Goal: Information Seeking & Learning: Learn about a topic

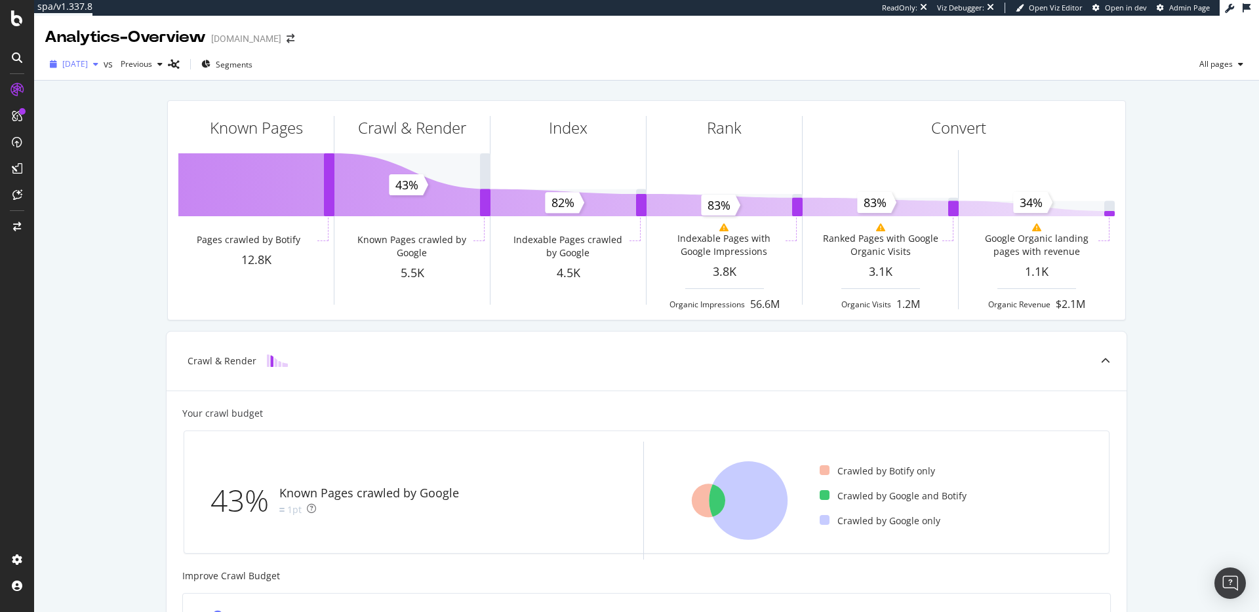
click at [88, 65] on span "[DATE]" at bounding box center [75, 63] width 26 height 11
click at [110, 205] on div "Known Pages Pages crawled by Botify 12.8K Crawl & Render Known Pages crawled by…" at bounding box center [646, 558] width 1225 height 955
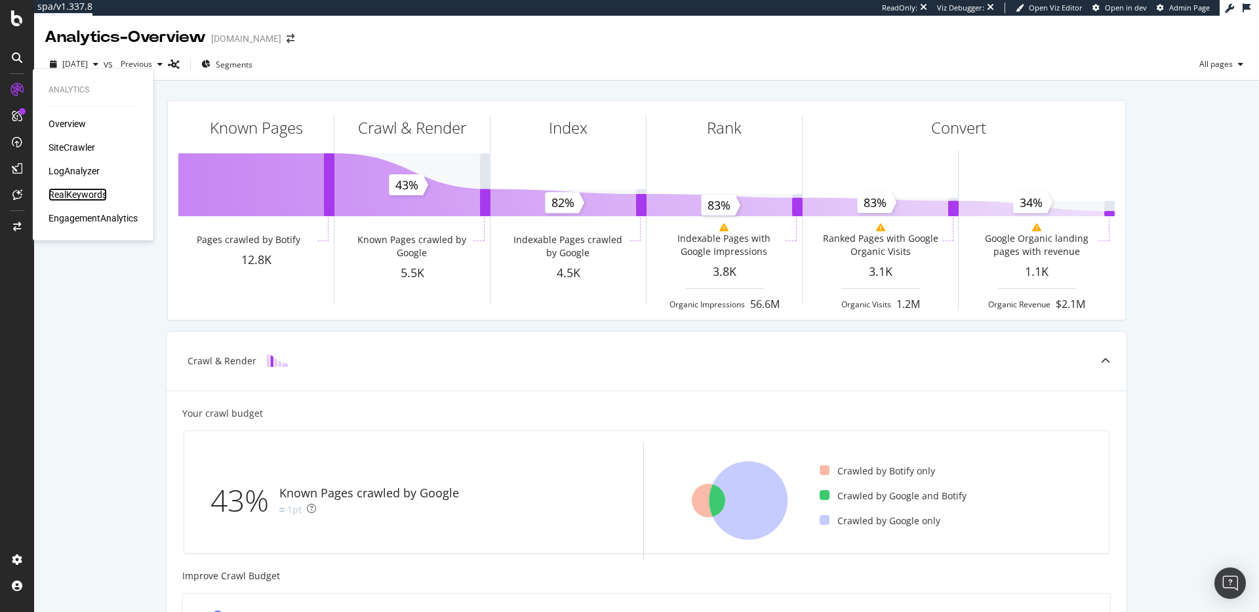
click at [99, 191] on div "RealKeywords" at bounding box center [78, 194] width 58 height 13
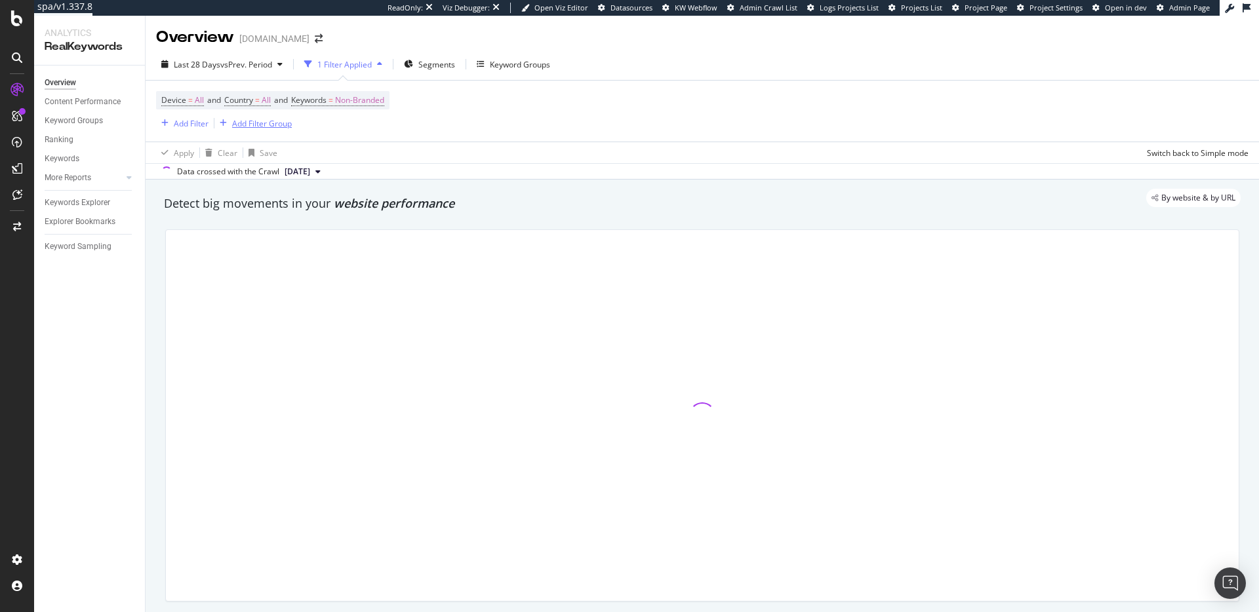
click at [269, 123] on div "Add Filter Group" at bounding box center [262, 123] width 60 height 11
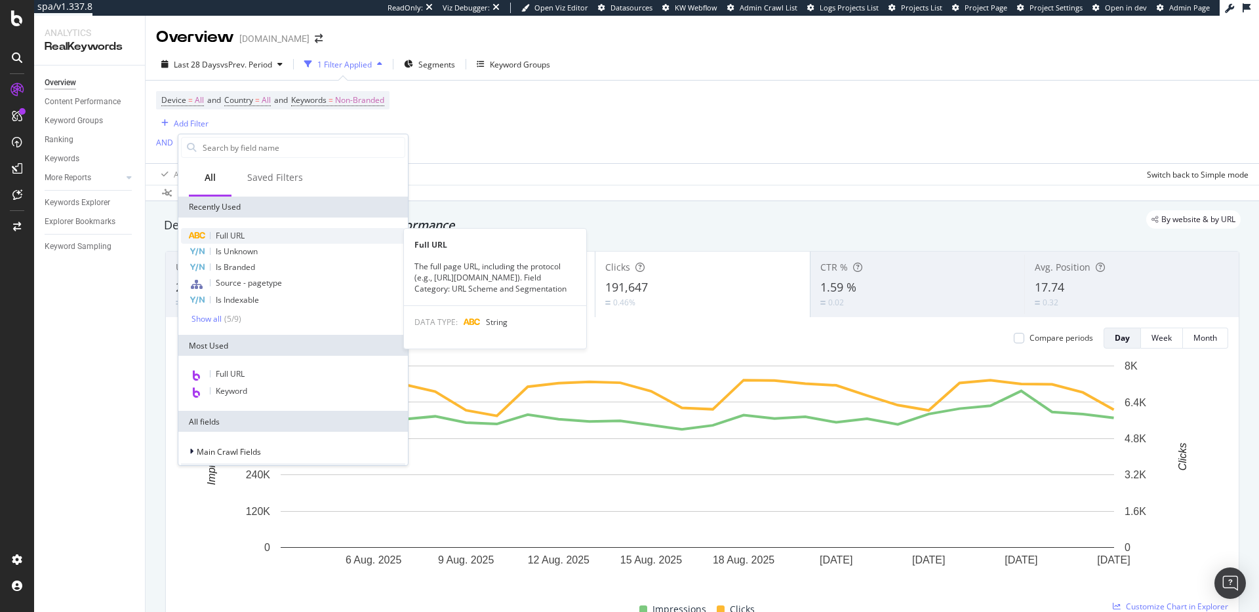
click at [291, 228] on div "Full URL" at bounding box center [293, 236] width 224 height 16
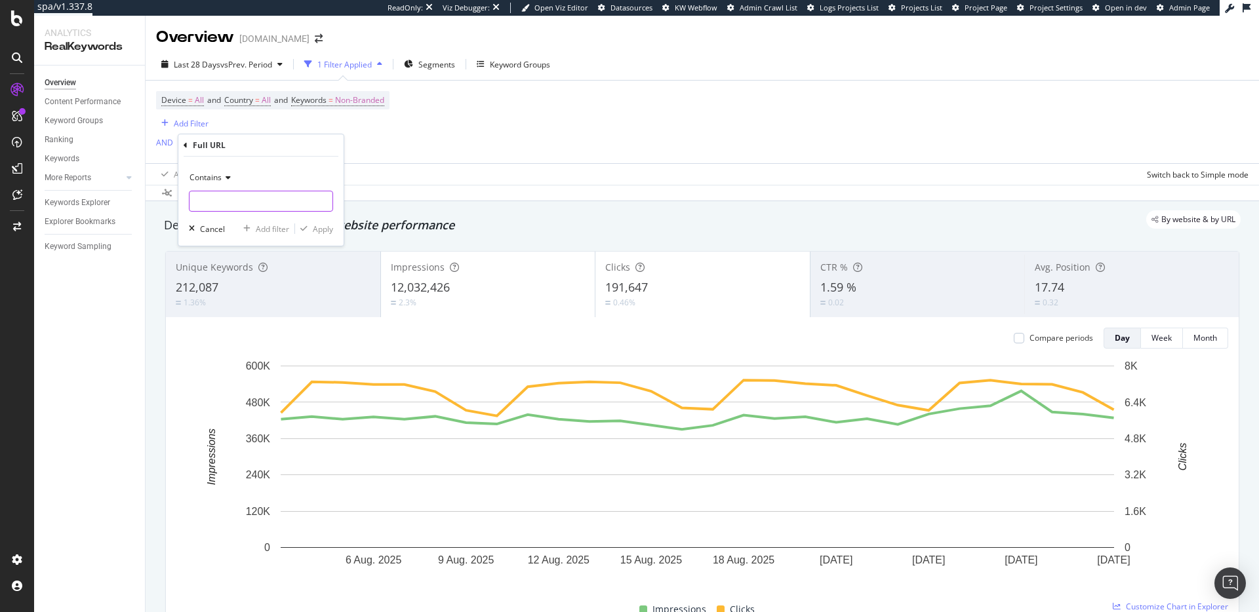
click at [247, 199] on input "text" at bounding box center [260, 201] width 143 height 21
click at [256, 194] on input "text" at bounding box center [260, 201] width 143 height 21
paste input "[URL][DOMAIN_NAME]"
type input "[URL][DOMAIN_NAME]"
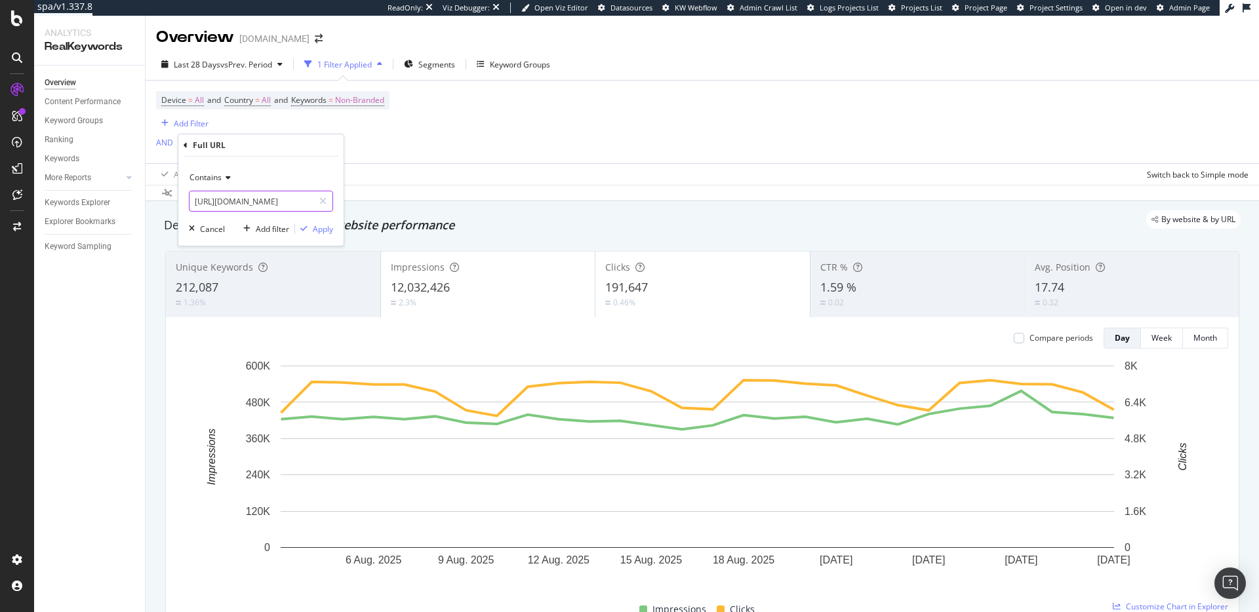
scroll to position [0, 0]
click at [233, 175] on div "Contains" at bounding box center [261, 177] width 144 height 21
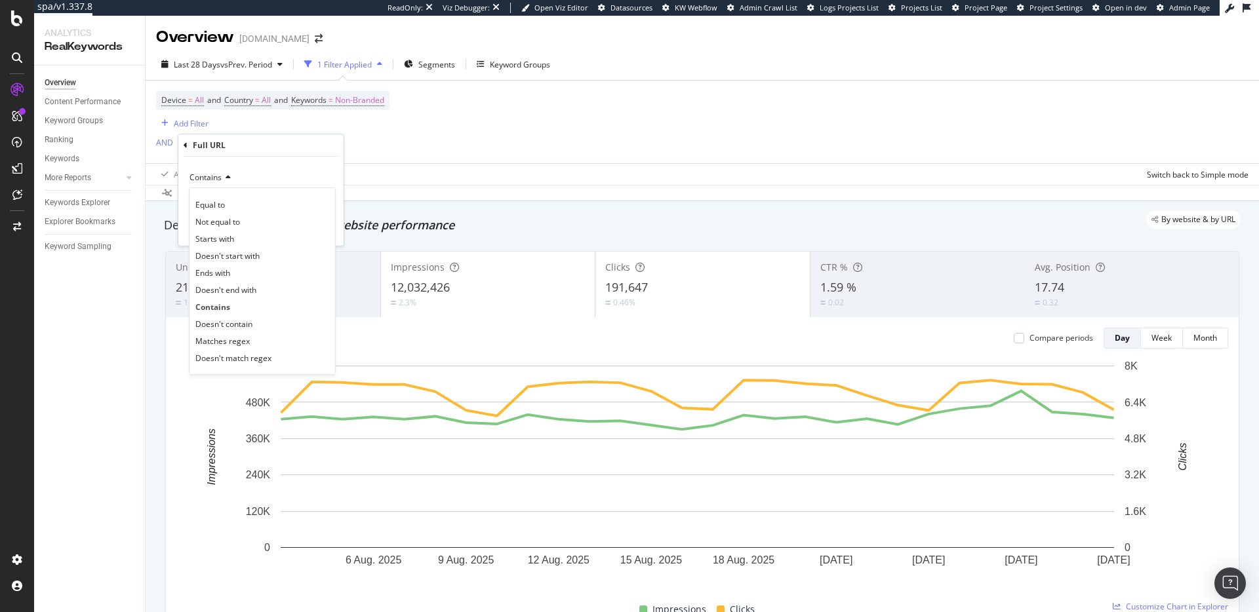
click at [255, 346] on div "Matches regex" at bounding box center [262, 340] width 140 height 17
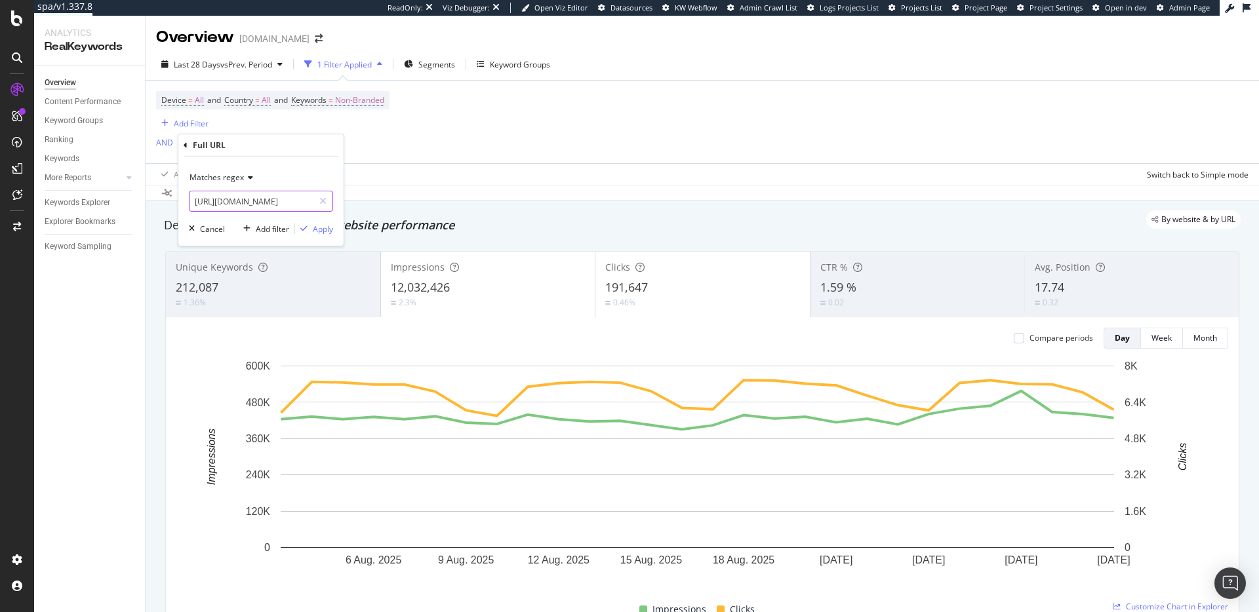
click at [294, 203] on input "[URL][DOMAIN_NAME]" at bounding box center [251, 201] width 124 height 21
paste input "^https:\/\/www\.zennioptical\.com\/b\/glasses-for-(heart|square|oval|diamond|ro…"
click at [268, 201] on input "^https:\/\/www\.zennioptical\.com\/b\/glasses-for-(heart|square|oval|diamond|ro…" at bounding box center [251, 201] width 124 height 21
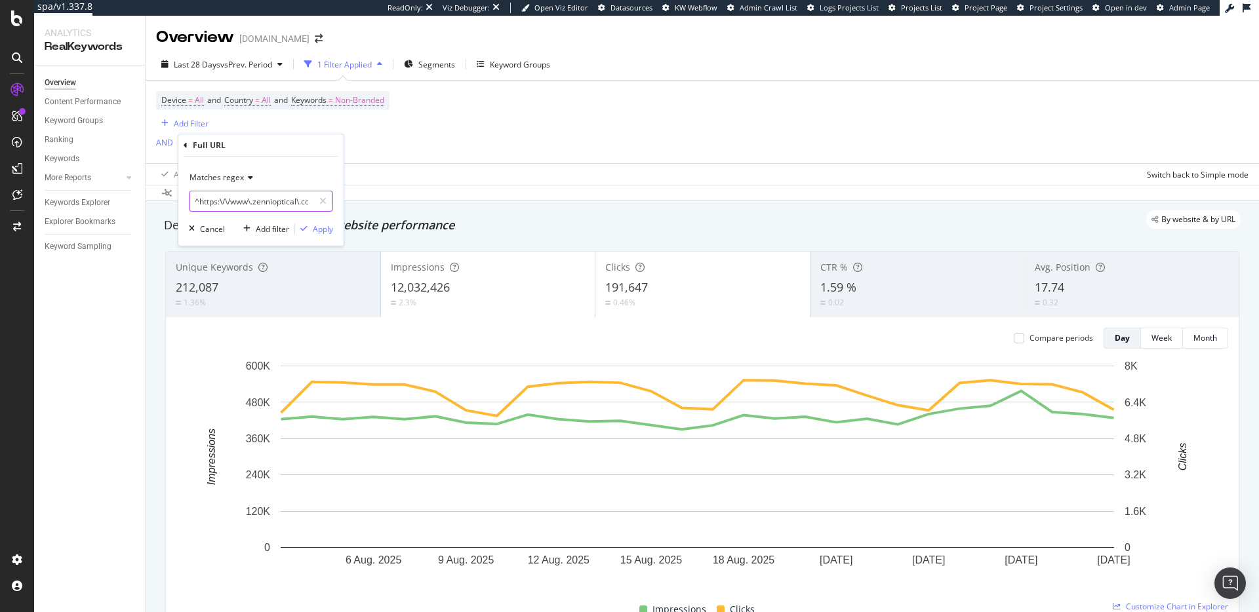
drag, startPoint x: 283, startPoint y: 199, endPoint x: 181, endPoint y: 198, distance: 101.6
click at [181, 198] on div "Matches regex ^https:\/\/www\.zennioptical\.com\/b\/glasses-for-(heart|square|o…" at bounding box center [260, 201] width 165 height 89
click at [259, 201] on input "^https:\/\/www\.zennioptical\.com\/b\/glasses-for-(heart|square|oval|diamond|ro…" at bounding box center [251, 201] width 124 height 21
drag, startPoint x: 304, startPoint y: 201, endPoint x: 90, endPoint y: 191, distance: 214.0
click at [90, 191] on body "spa/v1.337.8 ReadOnly: Viz Debugger: Open Viz Editor Datasources KW Webflow Adm…" at bounding box center [629, 306] width 1259 height 612
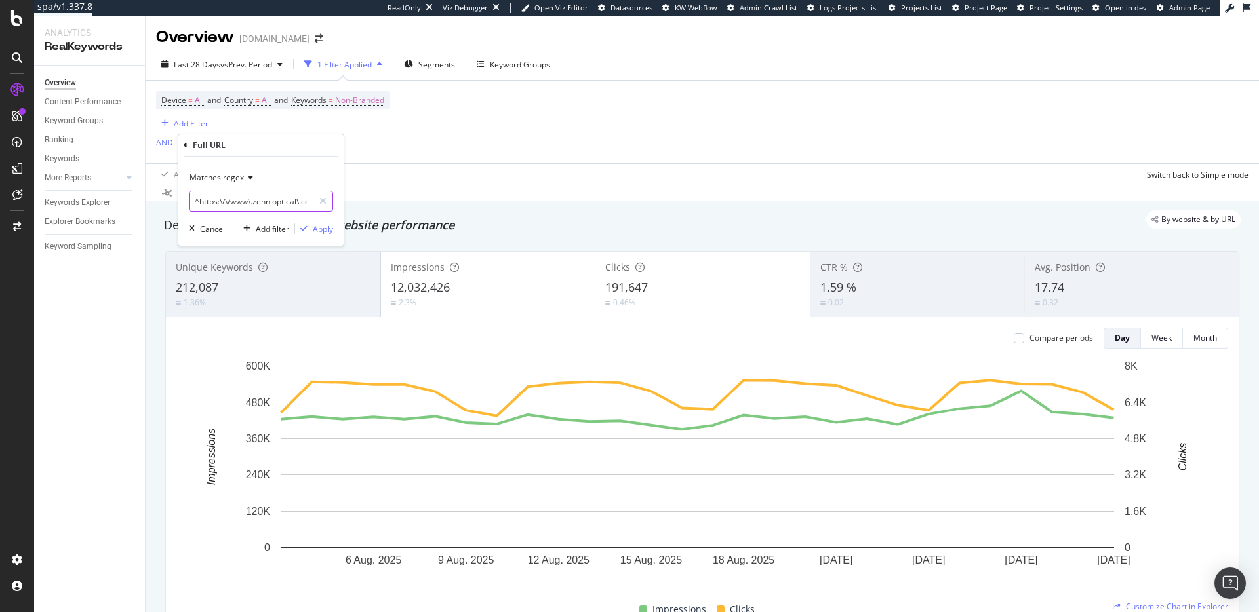
click at [276, 207] on input "^https:\/\/www\.zennioptical\.com\/b\/glasses-for-(heart|square|oval|diamond|ro…" at bounding box center [251, 201] width 124 height 21
drag, startPoint x: 263, startPoint y: 197, endPoint x: 191, endPoint y: 203, distance: 72.4
click at [191, 203] on input "^https:\/\/www\.zennioptical\.com\/b\/glasses-for-(heart|square|oval|diamond|ro…" at bounding box center [251, 201] width 124 height 21
type input ".*/b\/glasses-for-(heart|square|oval|diamond|round)-face$"
click at [317, 229] on div "Apply" at bounding box center [323, 229] width 20 height 11
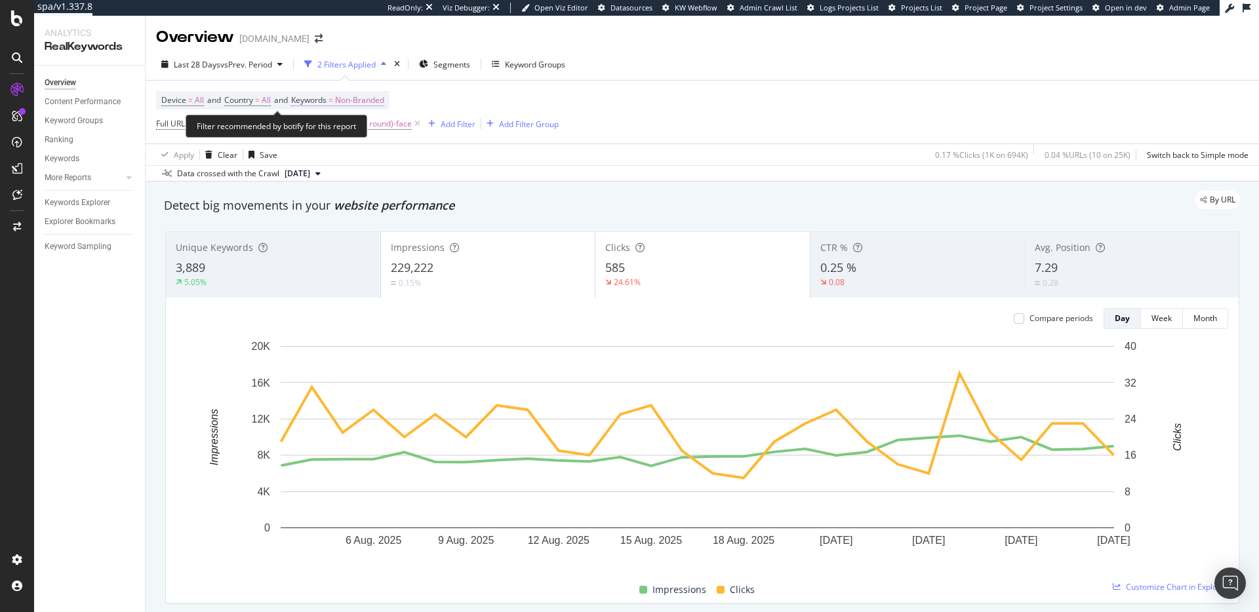
click at [363, 104] on span "Non-Branded" at bounding box center [359, 100] width 49 height 18
click at [648, 99] on div "Device = All and Country = All and Keywords = Non-Branded Full URL = .*/b\/glas…" at bounding box center [702, 112] width 1092 height 63
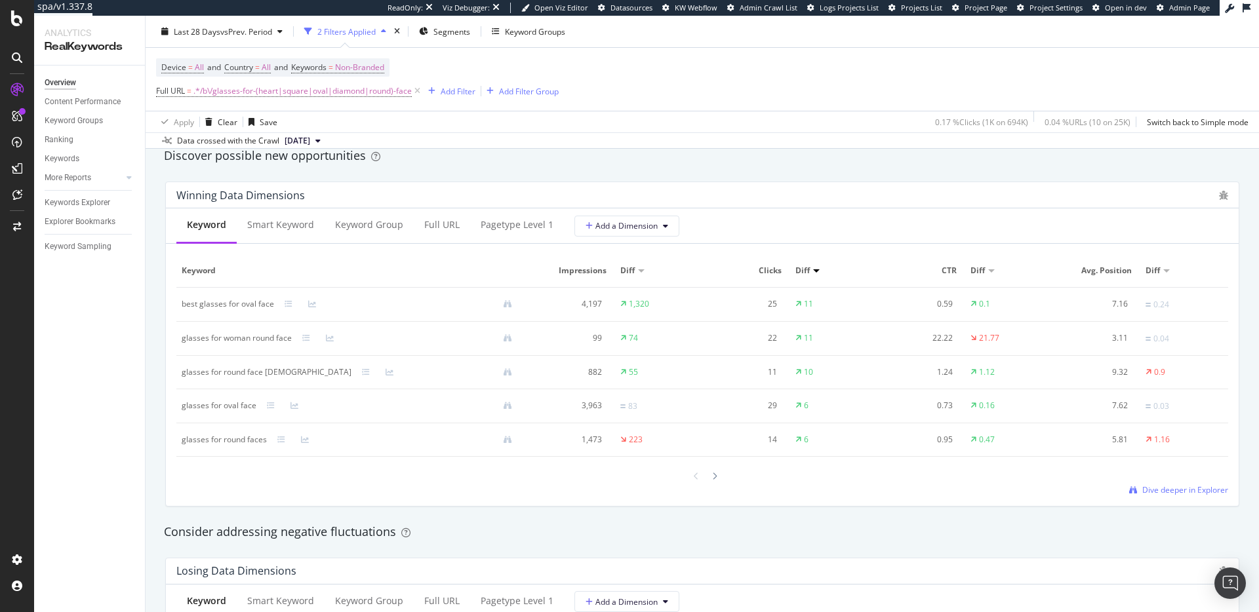
scroll to position [1145, 0]
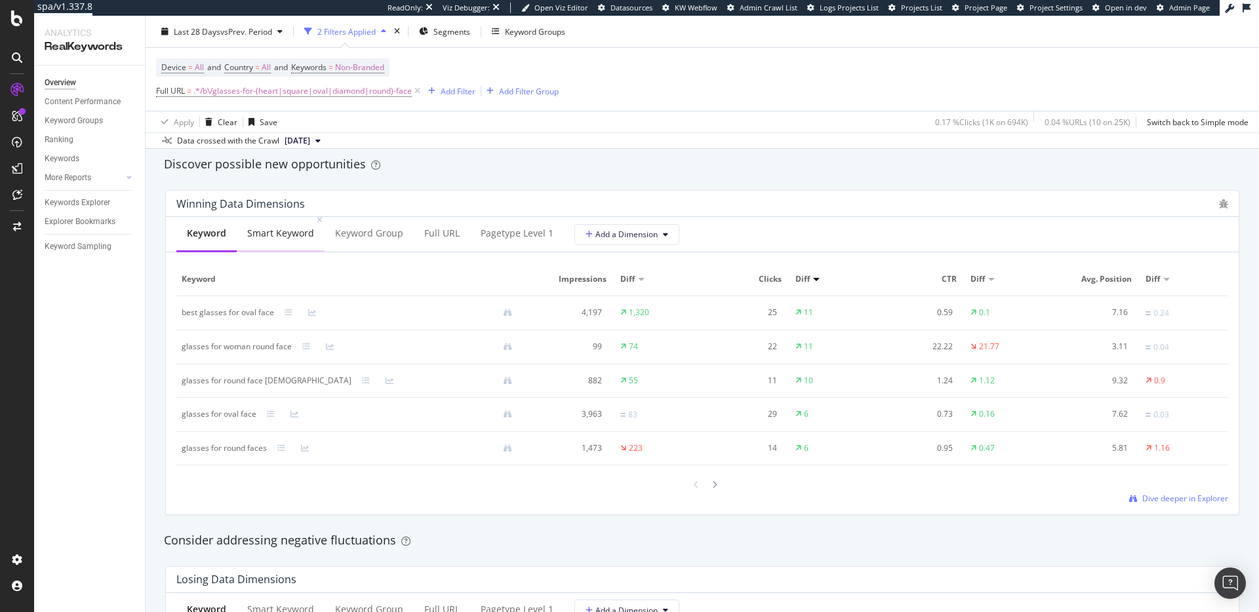
click at [295, 226] on div "Smart Keyword" at bounding box center [281, 234] width 88 height 36
click at [382, 230] on div "Keyword Group" at bounding box center [370, 233] width 68 height 13
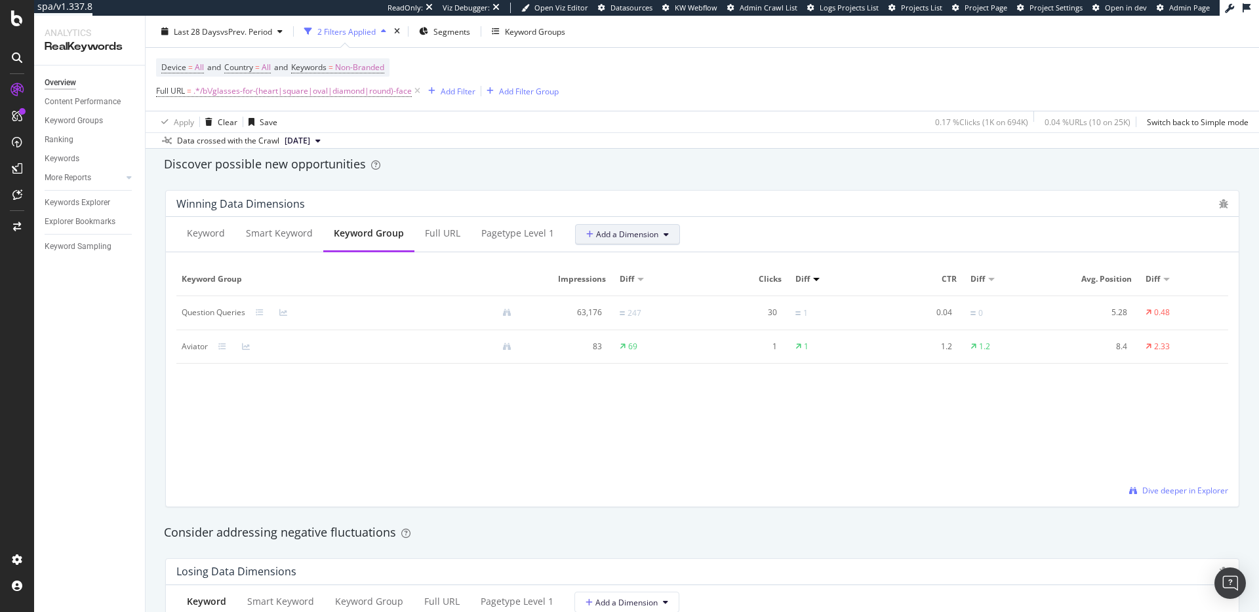
click at [646, 239] on span "Add a Dimension" at bounding box center [622, 234] width 72 height 11
click at [440, 237] on div "Full URL" at bounding box center [442, 233] width 35 height 13
drag, startPoint x: 220, startPoint y: 312, endPoint x: 280, endPoint y: 319, distance: 60.7
click at [280, 319] on td "[URL][DOMAIN_NAME]" at bounding box center [351, 313] width 351 height 34
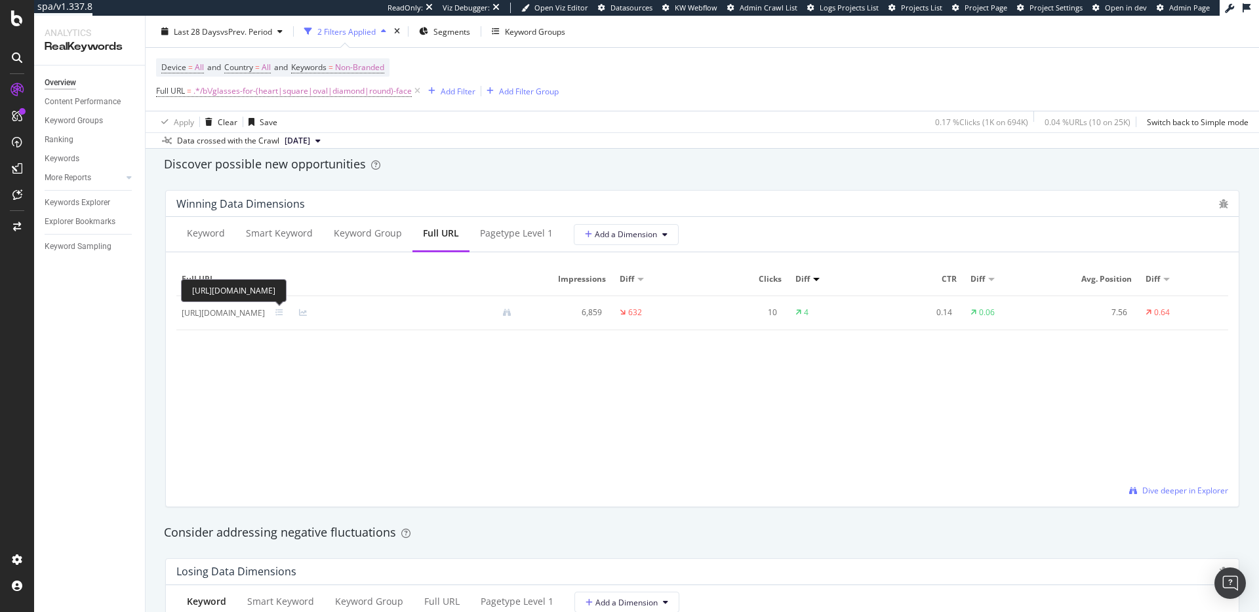
copy div "[DOMAIN_NAME]"
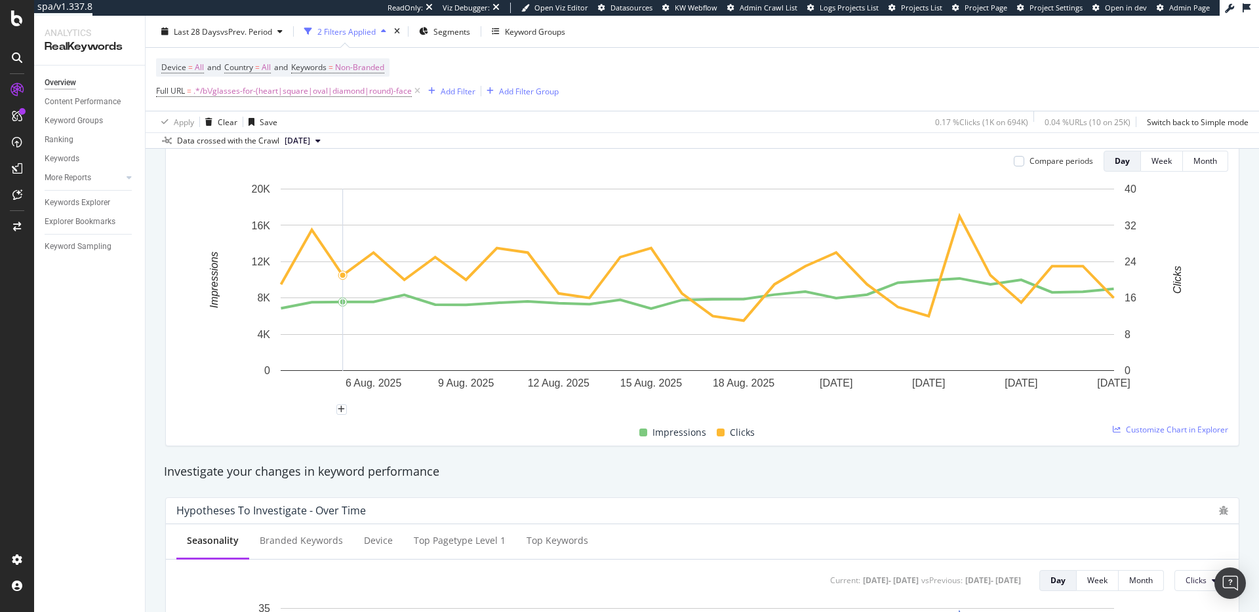
scroll to position [0, 0]
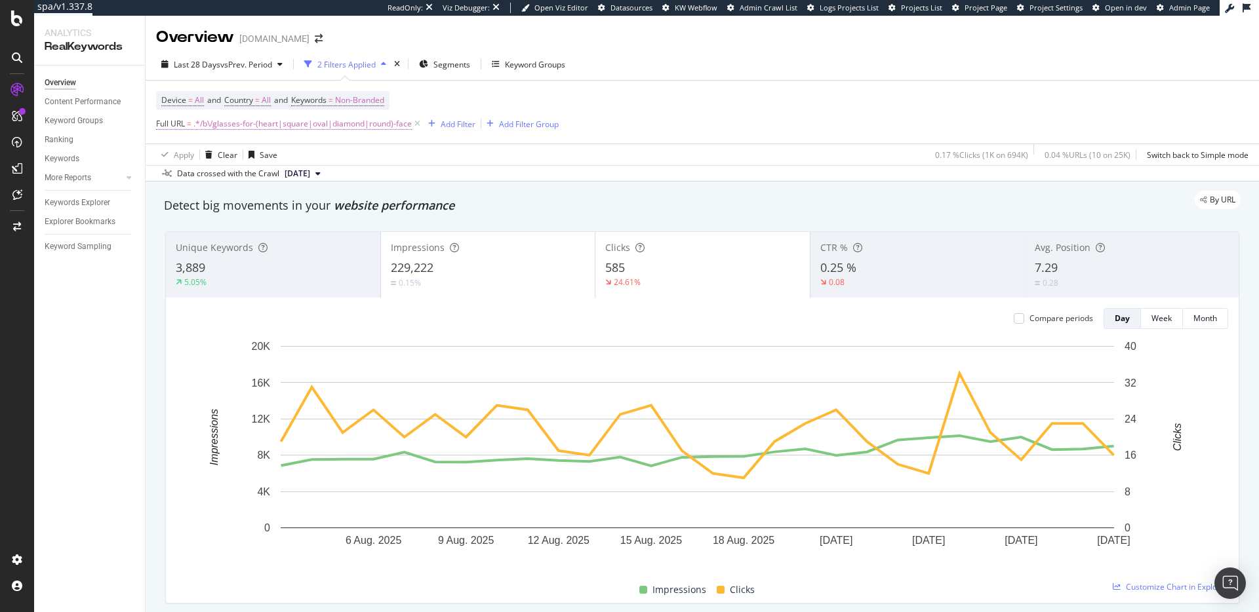
click at [239, 128] on span ".*/b\/glasses-for-(heart|square|oval|diamond|round)-face" at bounding box center [302, 124] width 218 height 18
click at [202, 180] on input ".*/b\/glasses-for-(heart|square|oval|diamond|round)-face$" at bounding box center [230, 178] width 124 height 21
click at [181, 181] on input ".*/b\/glasses-for-(heart|square|oval|diamond|round)-face$" at bounding box center [230, 178] width 124 height 21
drag, startPoint x: 180, startPoint y: 177, endPoint x: 163, endPoint y: 178, distance: 17.1
click at [163, 178] on div "Matches regex .*/b\/glasses-for-(heart|square|oval|diamond|round)-face$ Cancel …" at bounding box center [239, 178] width 165 height 89
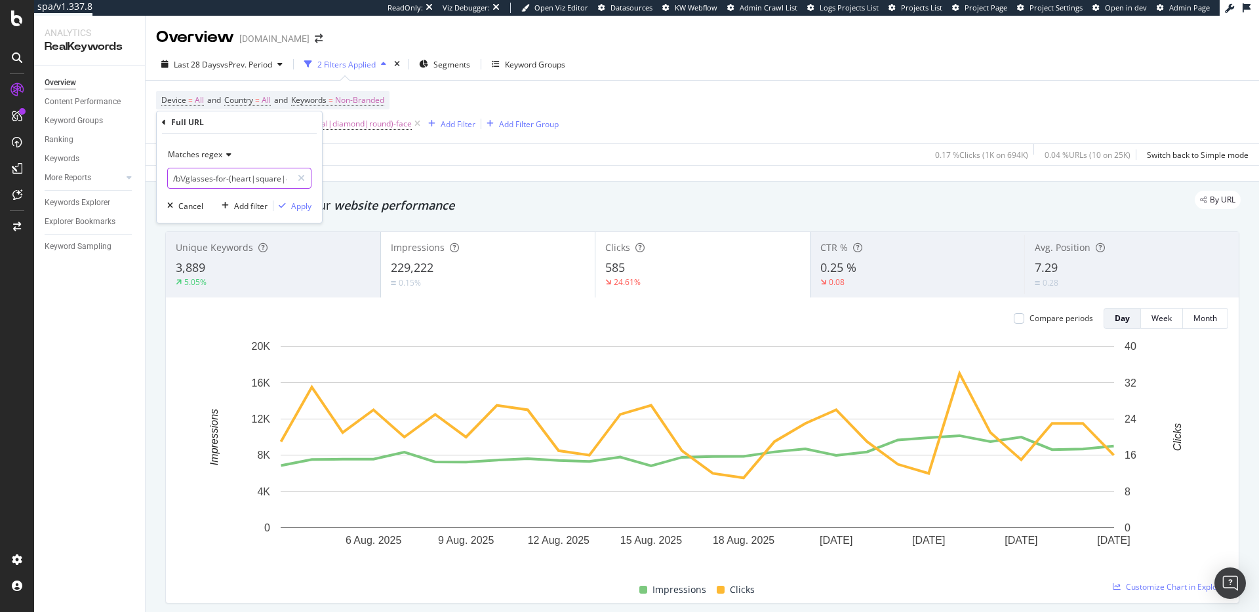
paste input "[DOMAIN_NAME]"
type input "[URL][DOMAIN_NAME]\/b\/glasses-for-(heart|square|oval|diamond|round)-face$"
click at [286, 202] on div "button" at bounding box center [282, 206] width 18 height 8
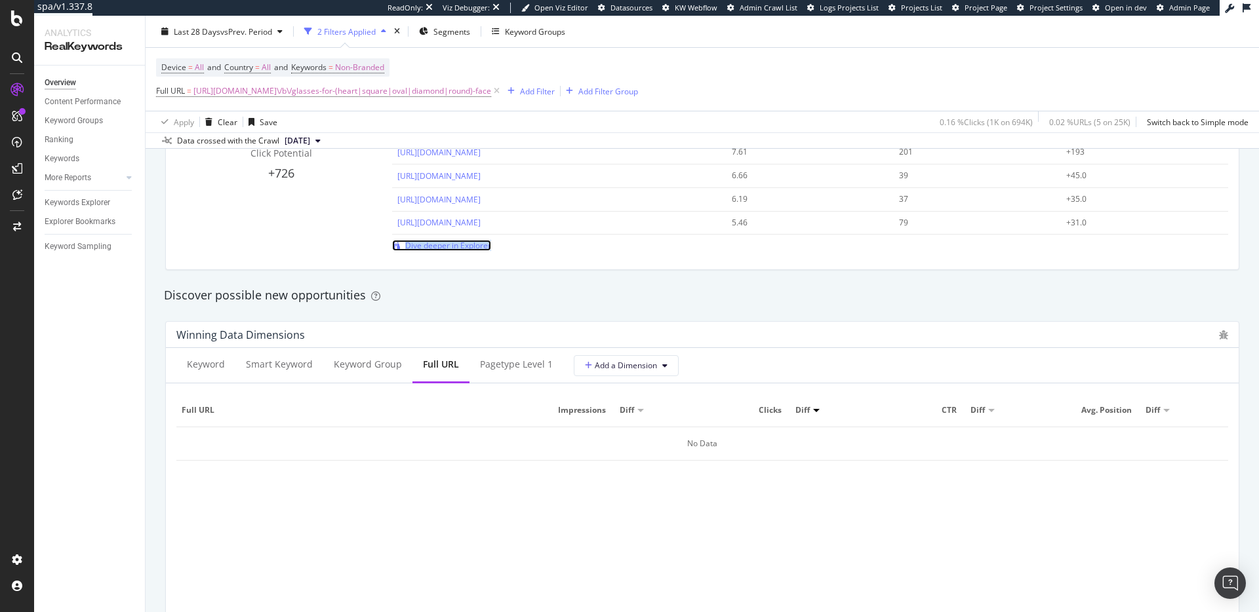
scroll to position [1148, 0]
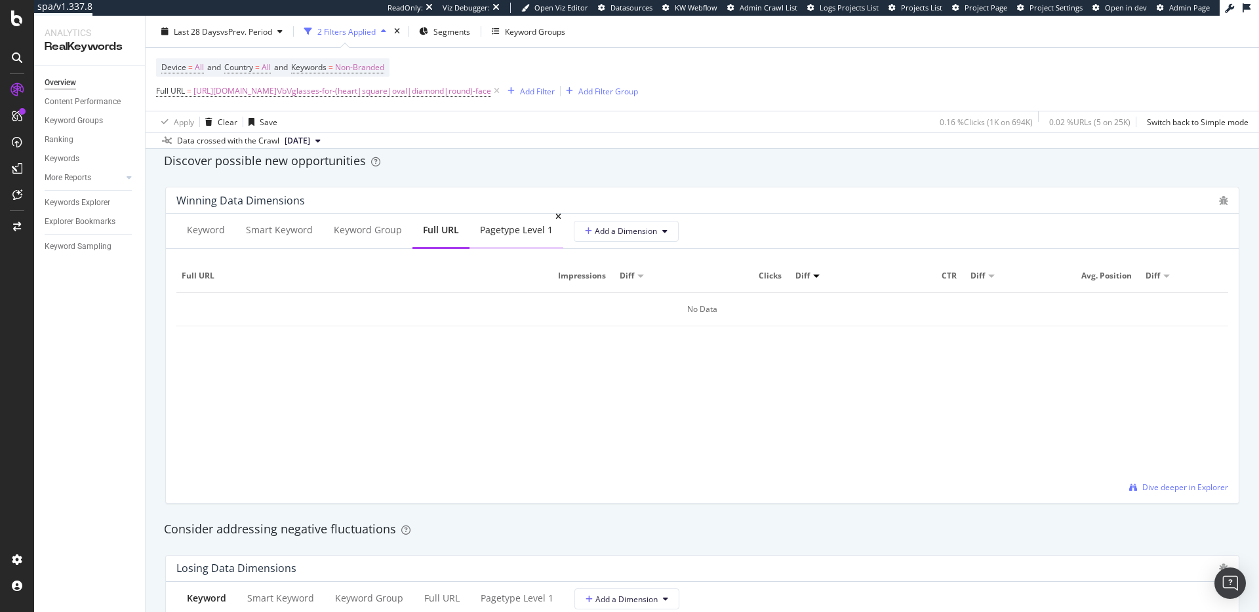
click at [495, 231] on div "pagetype Level 1" at bounding box center [516, 230] width 73 height 13
click at [206, 226] on div "Keyword" at bounding box center [206, 230] width 38 height 13
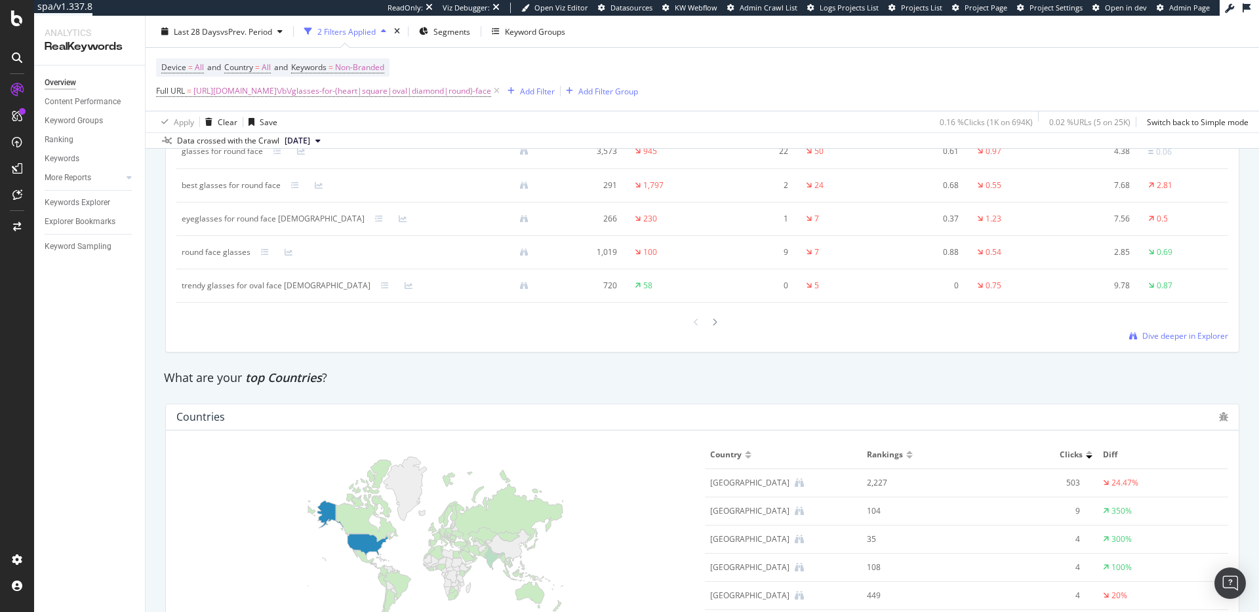
scroll to position [1675, 0]
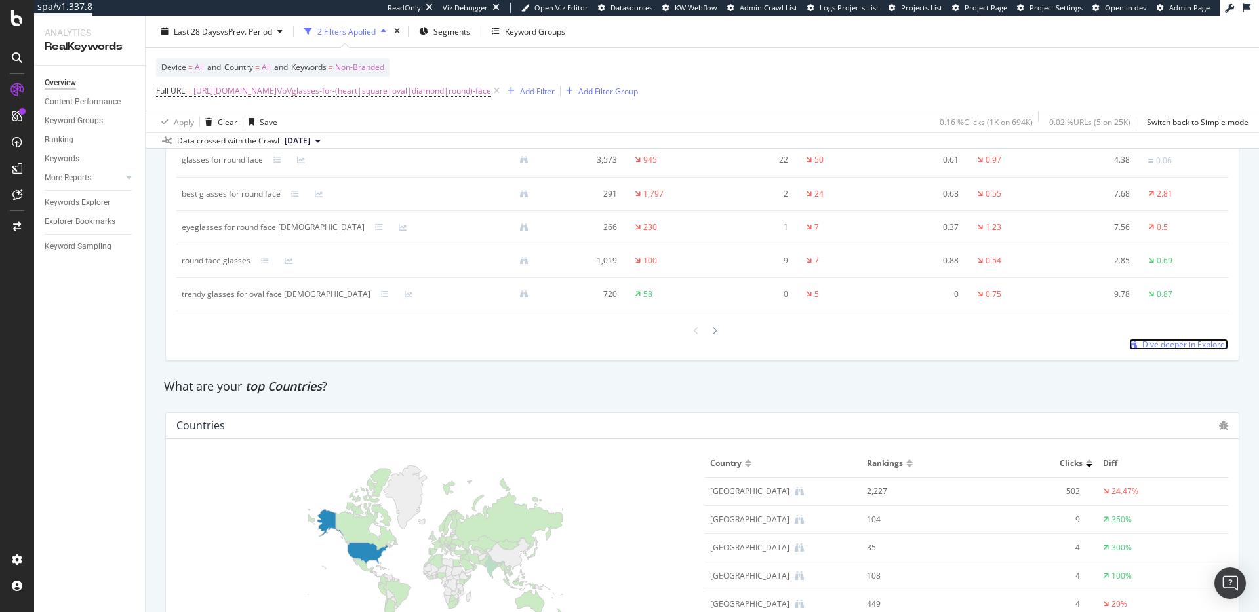
click at [1176, 343] on span "Dive deeper in Explorer" at bounding box center [1185, 344] width 86 height 11
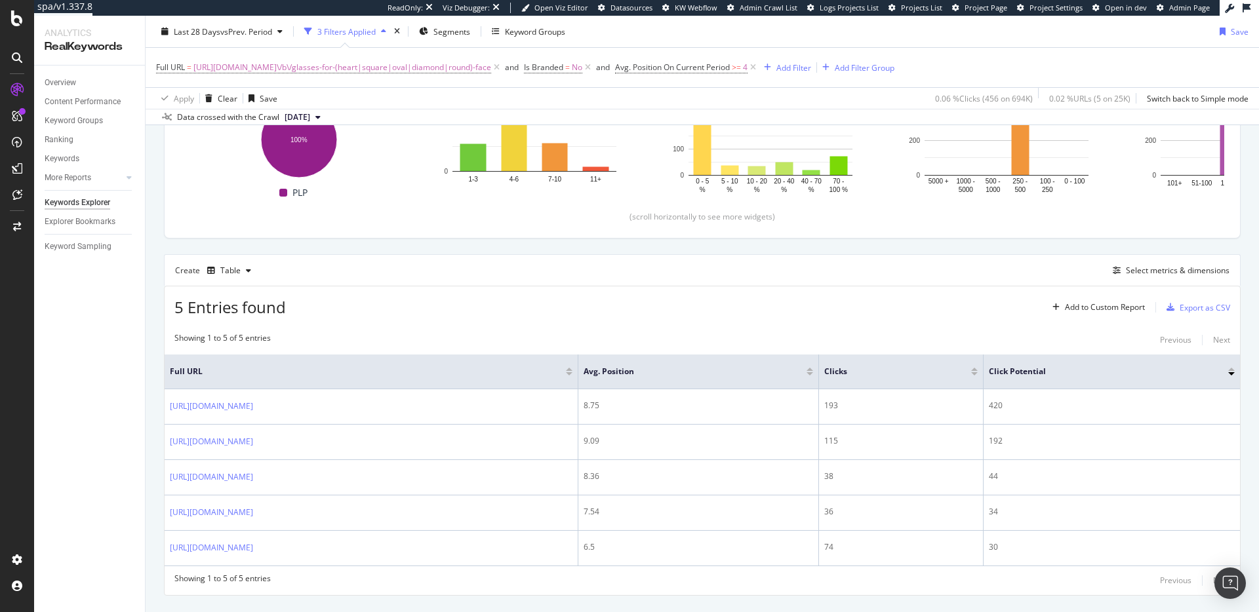
scroll to position [260, 0]
